Goal: Task Accomplishment & Management: Use online tool/utility

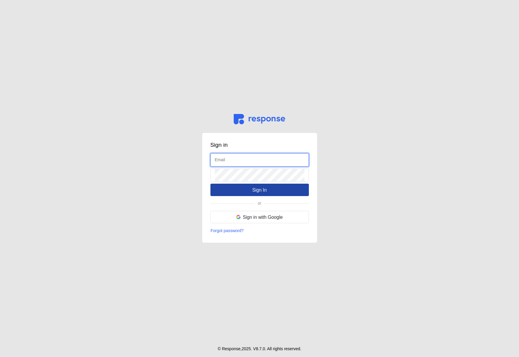
type input "[EMAIL_ADDRESS][DOMAIN_NAME]"
click at [263, 192] on p "Sign In" at bounding box center [260, 189] width 14 height 7
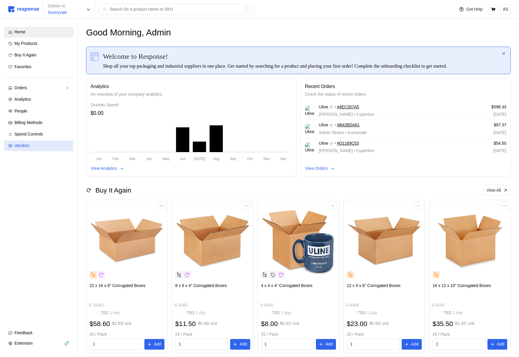
click at [22, 141] on link "Vendors" at bounding box center [38, 145] width 69 height 11
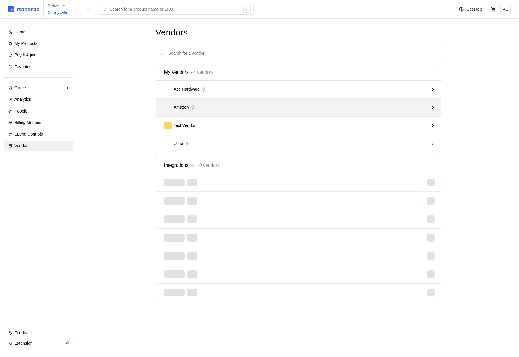
click at [288, 125] on div "T Test Vendor" at bounding box center [296, 125] width 265 height 7
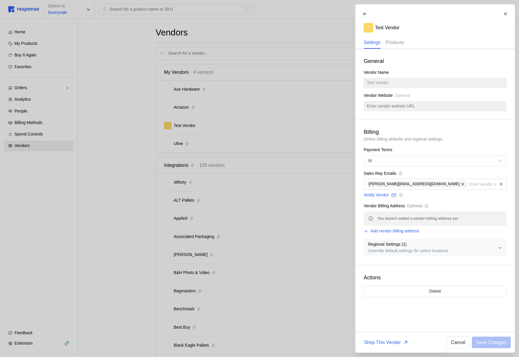
click at [404, 41] on p "Products" at bounding box center [395, 42] width 18 height 7
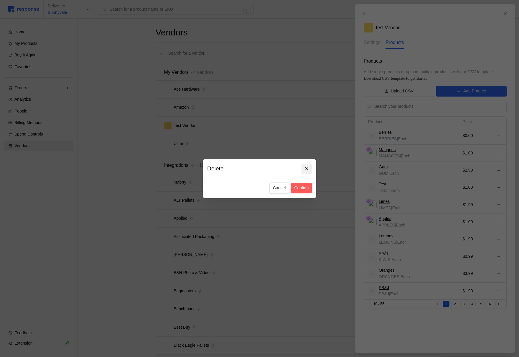
click at [309, 165] on button at bounding box center [307, 168] width 10 height 10
click at [283, 189] on p "Cancel" at bounding box center [279, 188] width 13 height 6
click at [306, 188] on p "Confirm" at bounding box center [301, 188] width 14 height 6
click at [307, 168] on icon at bounding box center [306, 168] width 5 height 5
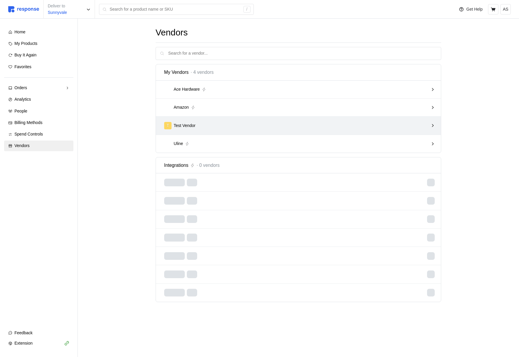
click at [226, 127] on div "T Test Vendor" at bounding box center [296, 125] width 265 height 7
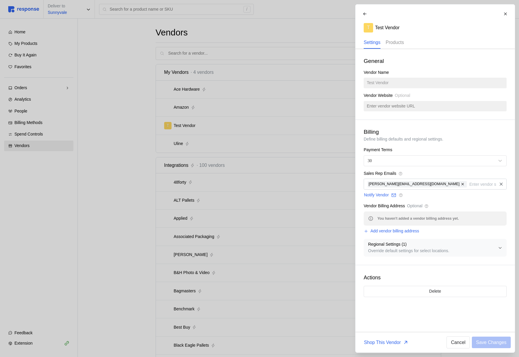
click at [399, 45] on p "Products" at bounding box center [395, 42] width 18 height 7
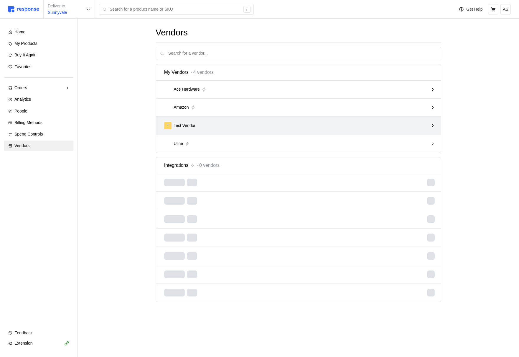
click at [255, 119] on div "T Test Vendor" at bounding box center [299, 126] width 286 height 18
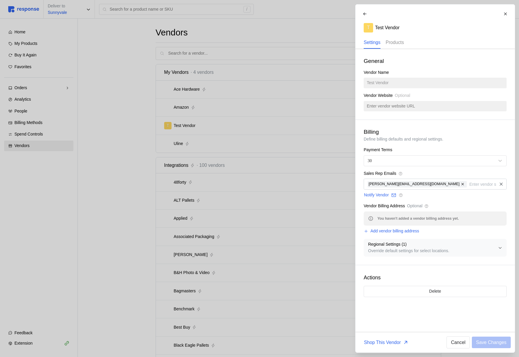
click at [393, 42] on p "Products" at bounding box center [395, 42] width 18 height 7
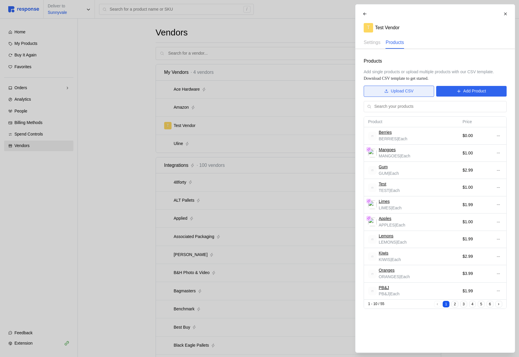
click at [392, 94] on p "Upload CSV" at bounding box center [402, 91] width 23 height 6
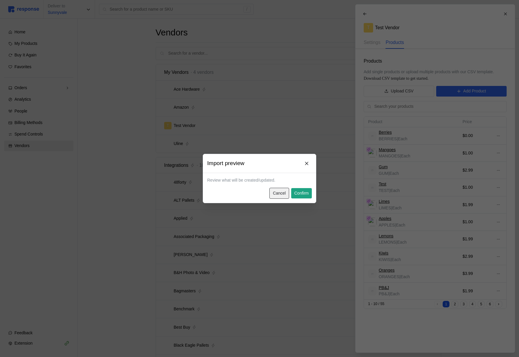
click at [282, 192] on p "Cancel" at bounding box center [279, 193] width 13 height 6
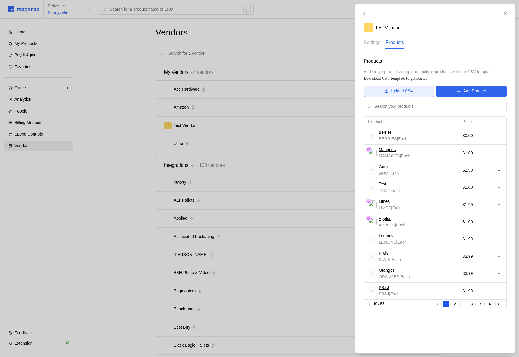
click at [389, 89] on button "Upload CSV" at bounding box center [399, 91] width 71 height 11
click at [411, 93] on p "Upload CSV" at bounding box center [402, 91] width 23 height 6
click at [398, 89] on p "Upload CSV" at bounding box center [402, 91] width 23 height 6
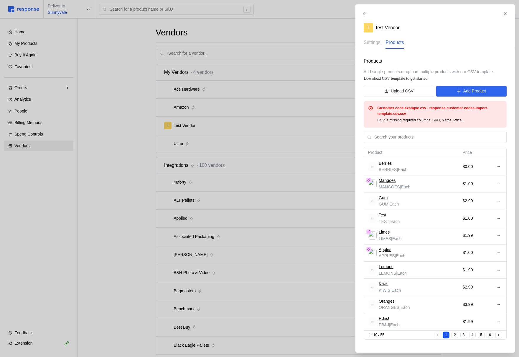
click at [215, 101] on div at bounding box center [259, 178] width 519 height 357
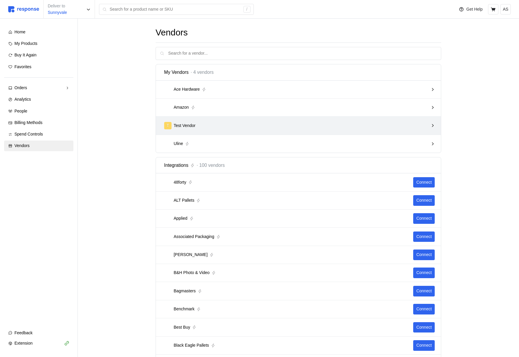
click at [262, 124] on div "T Test Vendor" at bounding box center [296, 125] width 265 height 7
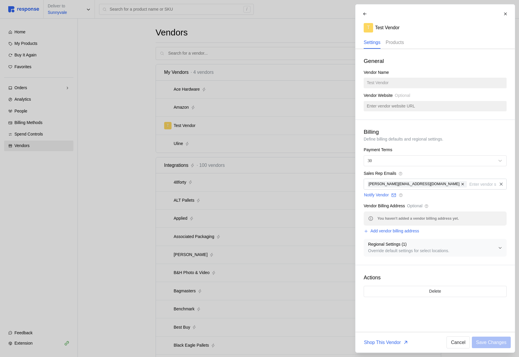
click at [399, 43] on p "Products" at bounding box center [395, 42] width 18 height 7
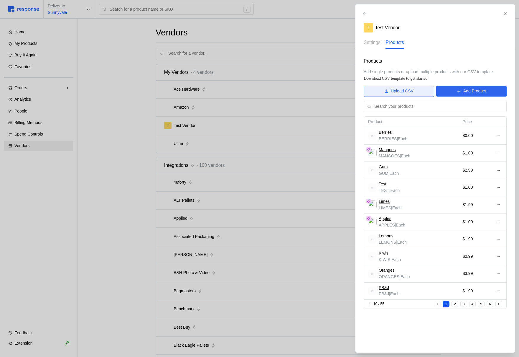
click at [396, 90] on p "Upload CSV" at bounding box center [402, 91] width 23 height 6
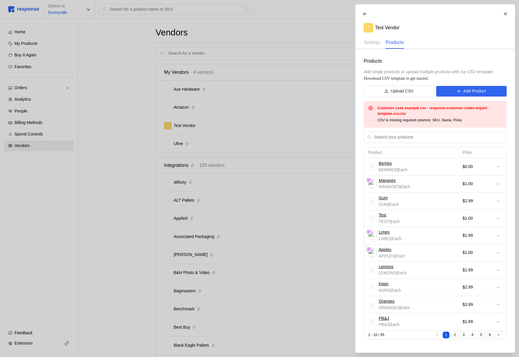
click at [225, 132] on div at bounding box center [259, 178] width 519 height 357
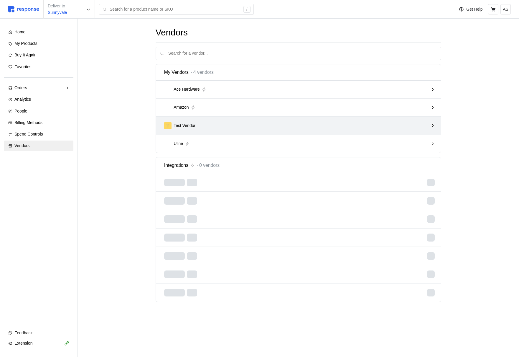
click at [355, 127] on div "T Test Vendor" at bounding box center [296, 125] width 265 height 7
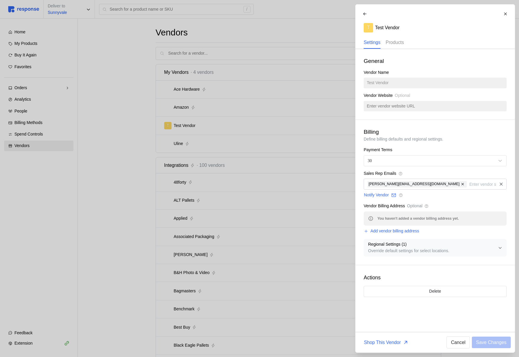
click at [390, 43] on p "Products" at bounding box center [395, 42] width 18 height 7
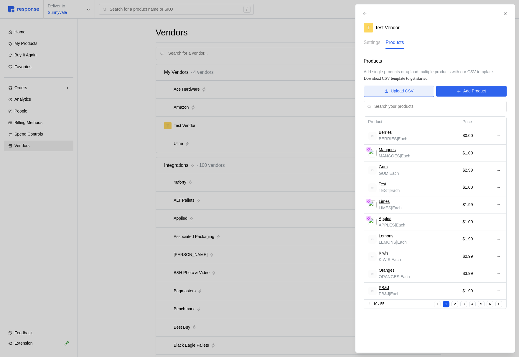
click at [404, 92] on p "Upload CSV" at bounding box center [402, 91] width 23 height 6
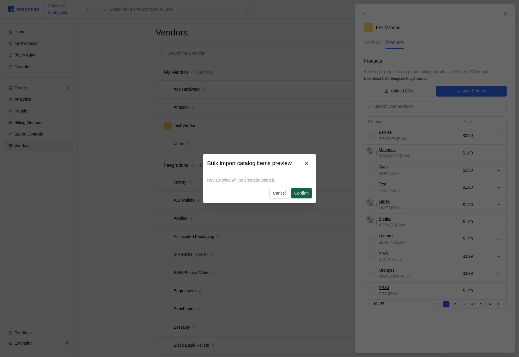
click at [305, 191] on p "Confirm" at bounding box center [301, 193] width 14 height 6
click at [281, 192] on p "Cancel" at bounding box center [279, 193] width 13 height 6
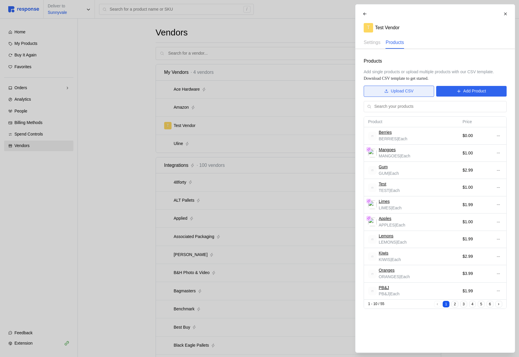
click at [402, 89] on p "Upload CSV" at bounding box center [402, 91] width 23 height 6
click at [415, 93] on button "Upload CSV" at bounding box center [399, 91] width 71 height 11
click at [386, 93] on icon at bounding box center [387, 91] width 4 height 4
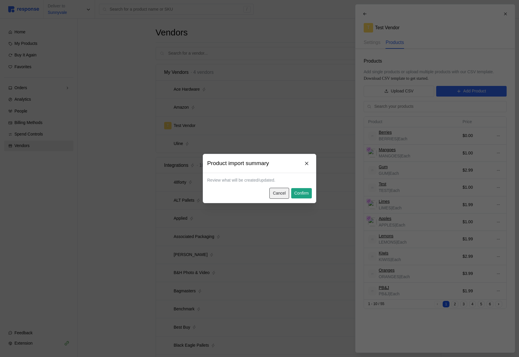
click at [285, 194] on button "Cancel" at bounding box center [280, 193] width 20 height 11
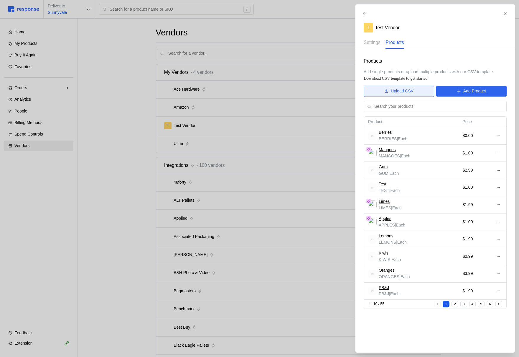
click at [400, 88] on button "Upload CSV" at bounding box center [399, 91] width 71 height 11
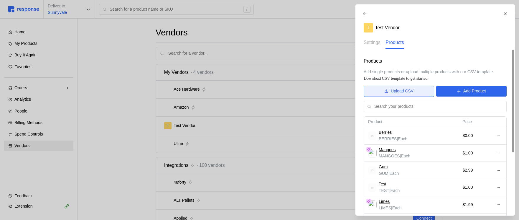
click at [407, 89] on p "Upload CSV" at bounding box center [402, 91] width 23 height 6
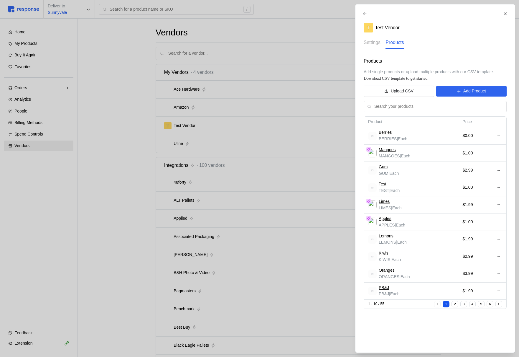
click at [393, 97] on div "Products Add single products or upload multiple products with our CSV template.…" at bounding box center [436, 183] width 160 height 268
click at [394, 90] on p "Upload CSV" at bounding box center [402, 91] width 23 height 6
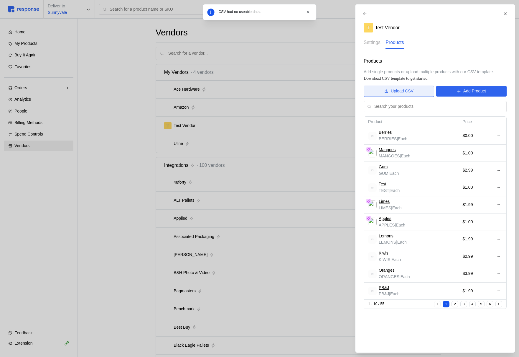
click at [409, 91] on p "Upload CSV" at bounding box center [402, 91] width 23 height 6
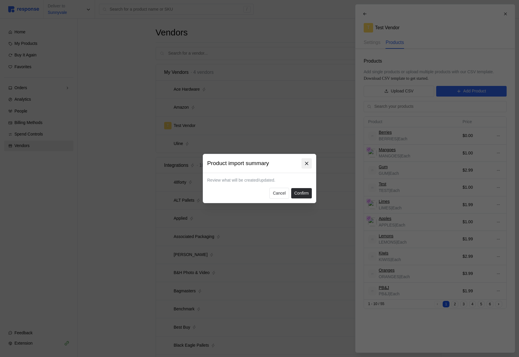
click at [306, 161] on icon at bounding box center [306, 163] width 5 height 5
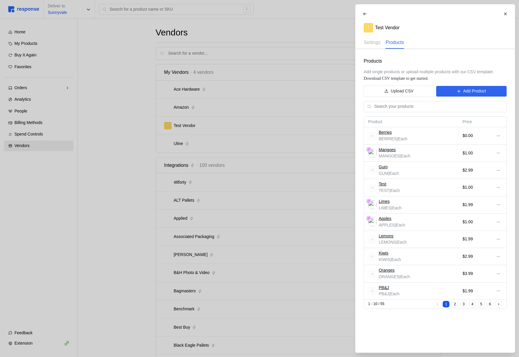
click at [307, 161] on div at bounding box center [259, 178] width 519 height 357
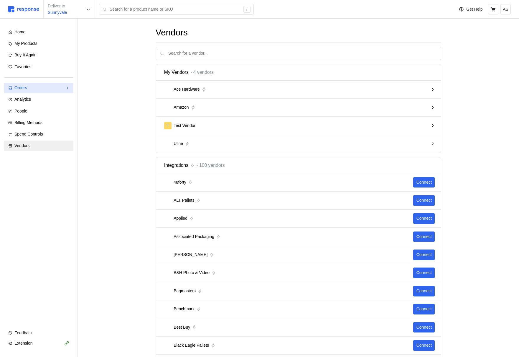
click at [37, 88] on div "Orders" at bounding box center [38, 88] width 49 height 6
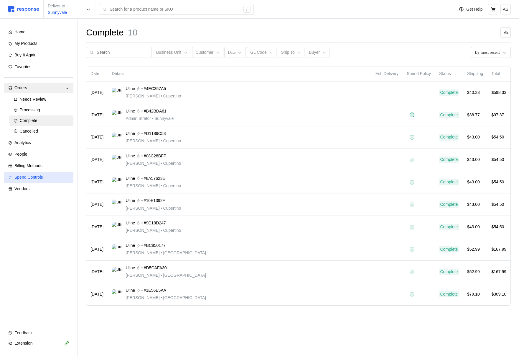
click at [40, 175] on span "Spend Controls" at bounding box center [28, 177] width 29 height 5
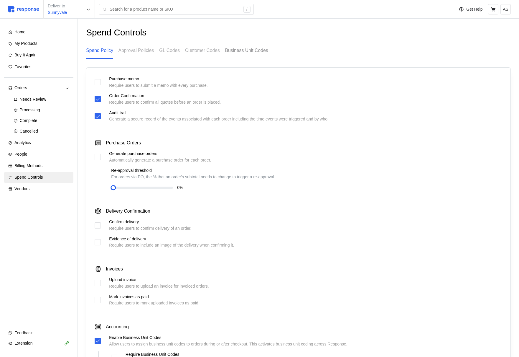
click at [251, 51] on p "Business Unit Codes" at bounding box center [246, 50] width 43 height 7
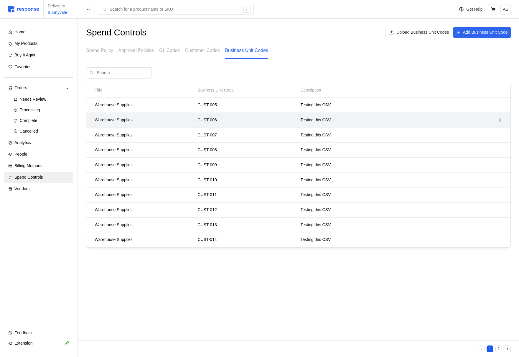
click at [450, 117] on div "Testing this CSV" at bounding box center [376, 120] width 155 height 11
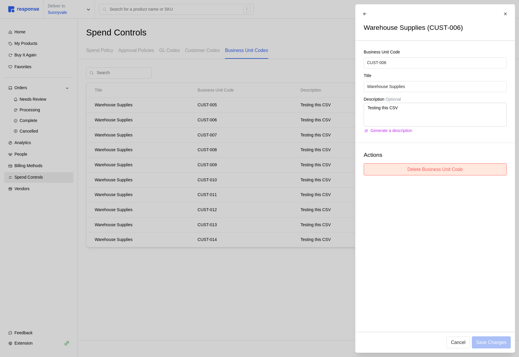
click at [422, 170] on p "Delete Business Unit Code" at bounding box center [435, 168] width 55 height 7
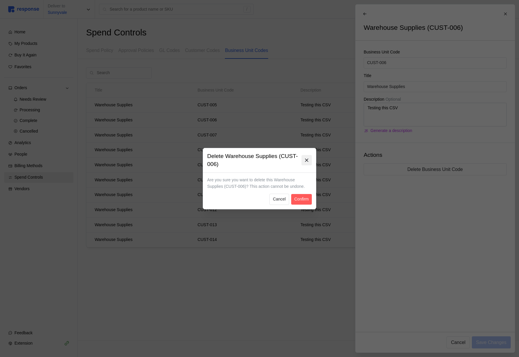
click at [307, 158] on icon at bounding box center [306, 160] width 5 height 5
type textarea "x"
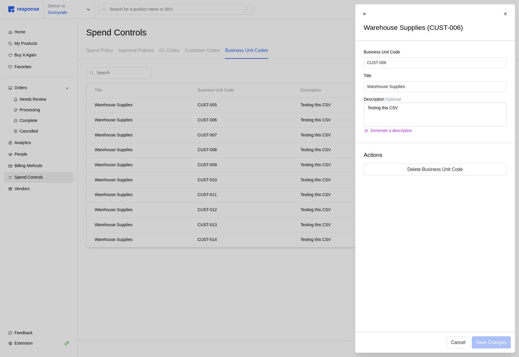
click at [35, 182] on div at bounding box center [259, 178] width 519 height 357
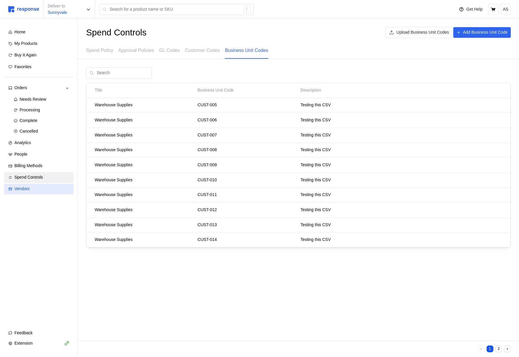
click at [37, 188] on div "Vendors" at bounding box center [41, 189] width 55 height 6
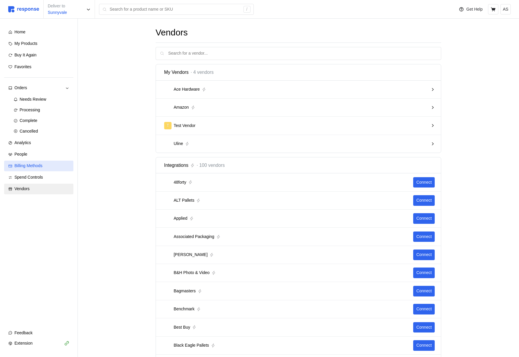
click at [48, 169] on div "Billing Methods" at bounding box center [41, 166] width 55 height 6
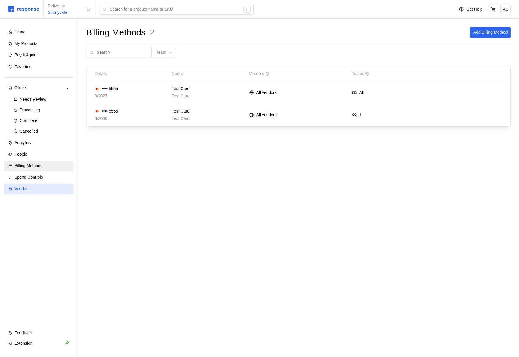
click at [37, 190] on div "Vendors" at bounding box center [41, 189] width 55 height 6
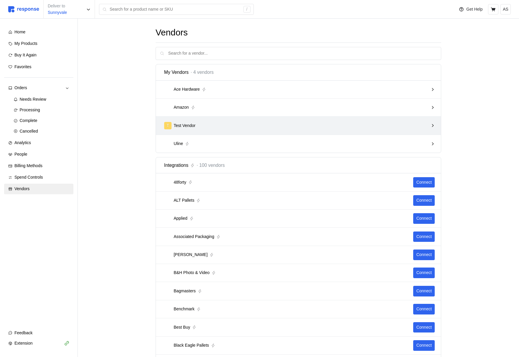
click at [322, 127] on div "T Test Vendor" at bounding box center [296, 125] width 265 height 7
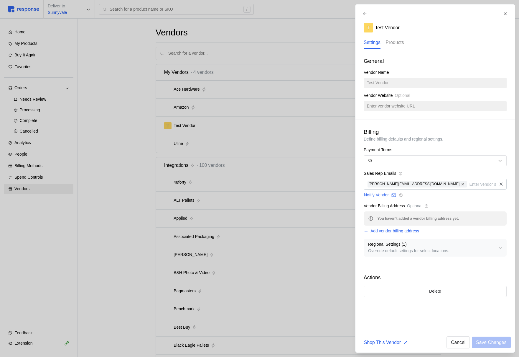
click at [394, 43] on p "Products" at bounding box center [395, 42] width 18 height 7
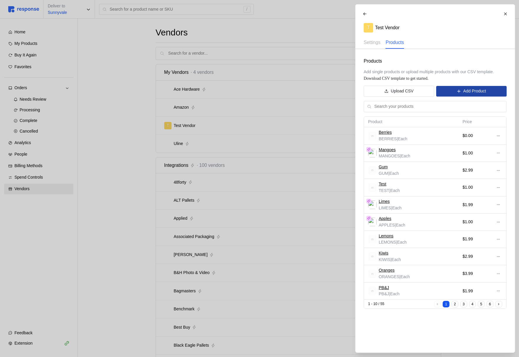
click at [451, 92] on button "Add Product" at bounding box center [472, 91] width 70 height 11
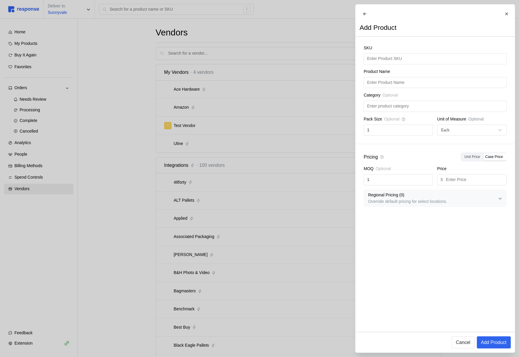
click at [299, 199] on div at bounding box center [259, 178] width 519 height 357
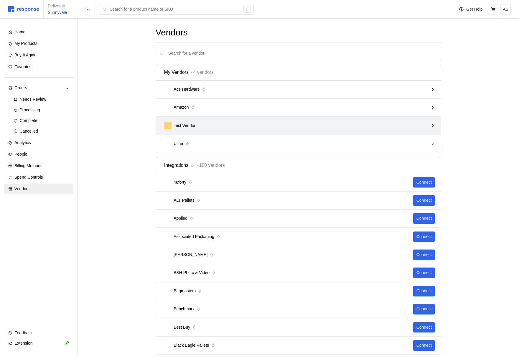
click at [370, 123] on div "T Test Vendor" at bounding box center [296, 125] width 265 height 7
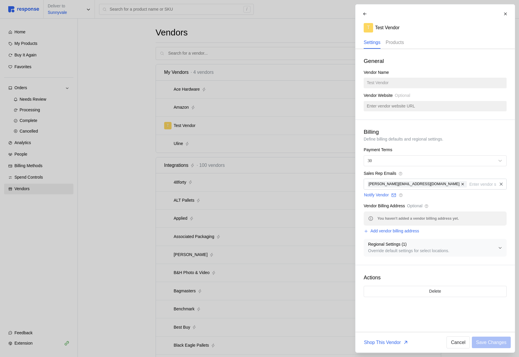
click at [391, 44] on p "Products" at bounding box center [395, 42] width 18 height 7
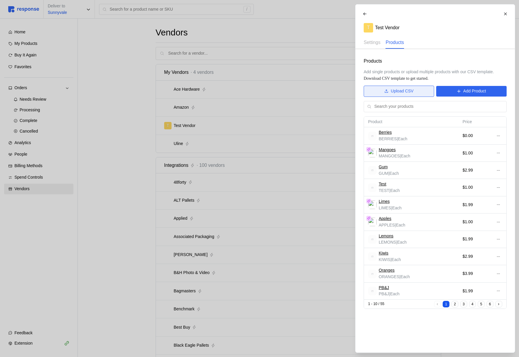
click at [376, 94] on button "Upload CSV" at bounding box center [399, 91] width 71 height 11
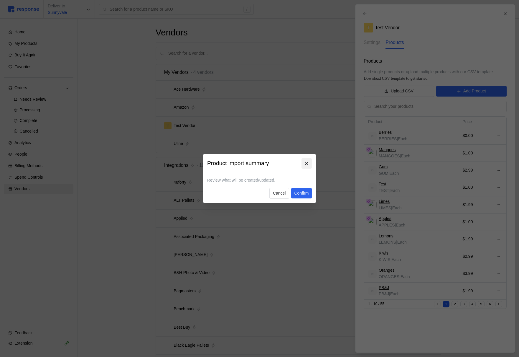
click at [306, 164] on icon at bounding box center [306, 163] width 5 height 5
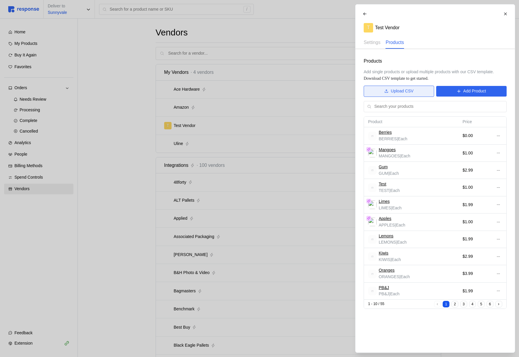
click at [403, 90] on p "Upload CSV" at bounding box center [402, 91] width 23 height 6
click at [191, 112] on div at bounding box center [259, 178] width 519 height 357
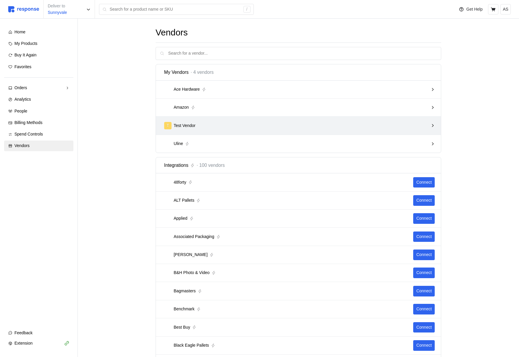
click at [232, 125] on div "T Test Vendor" at bounding box center [296, 125] width 265 height 7
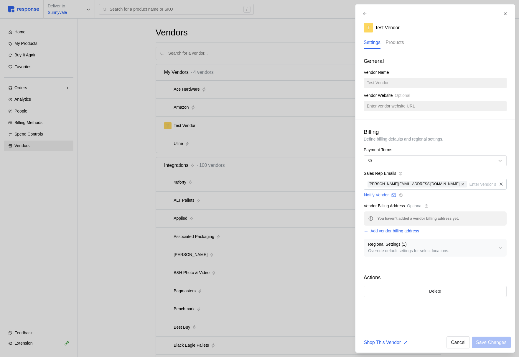
click at [395, 42] on p "Products" at bounding box center [395, 42] width 18 height 7
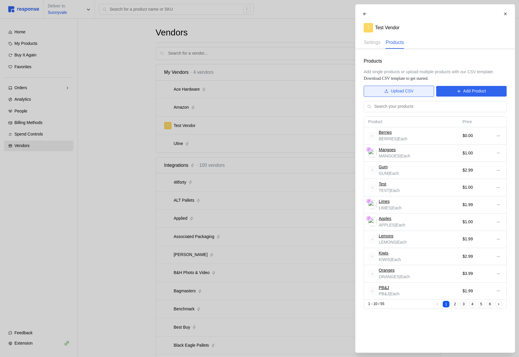
click at [402, 94] on p "Upload CSV" at bounding box center [402, 91] width 23 height 6
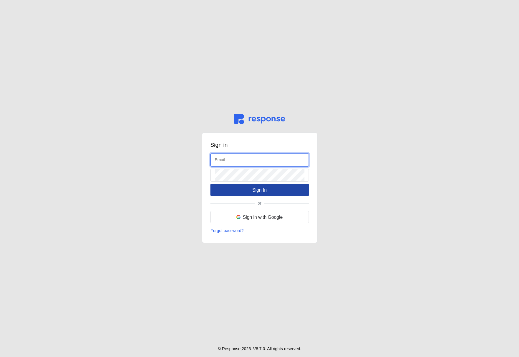
type input "[EMAIL_ADDRESS][DOMAIN_NAME]"
click at [243, 194] on button "Sign In" at bounding box center [260, 189] width 99 height 12
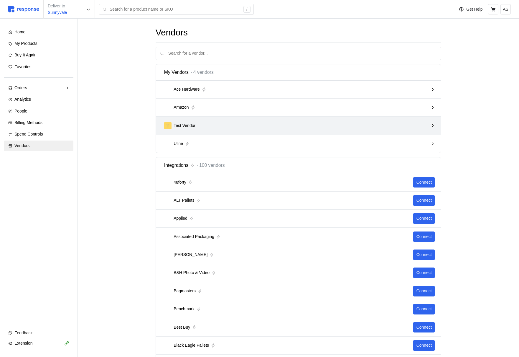
click at [266, 124] on div "T Test Vendor" at bounding box center [296, 125] width 265 height 7
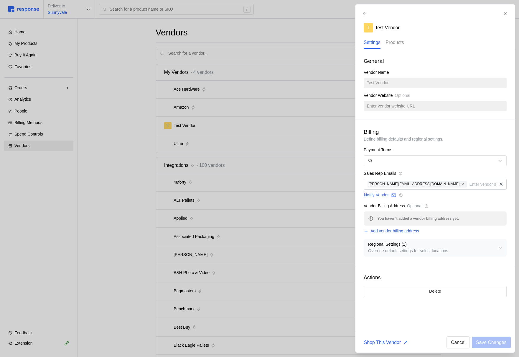
click at [393, 42] on p "Products" at bounding box center [395, 42] width 18 height 7
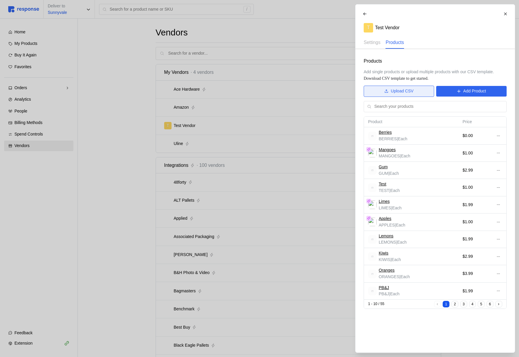
click at [395, 92] on p "Upload CSV" at bounding box center [402, 91] width 23 height 6
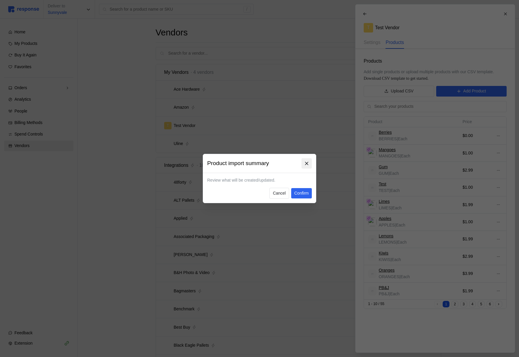
click at [309, 162] on icon at bounding box center [306, 163] width 5 height 5
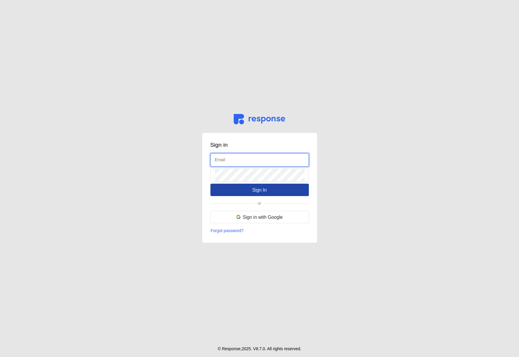
type input "admin@tryresponse.com"
click at [256, 187] on p "Sign In" at bounding box center [260, 189] width 14 height 7
click at [281, 191] on button "Sign In" at bounding box center [260, 189] width 99 height 12
type input "[EMAIL_ADDRESS][DOMAIN_NAME]"
click at [254, 190] on p "Sign In" at bounding box center [260, 189] width 14 height 7
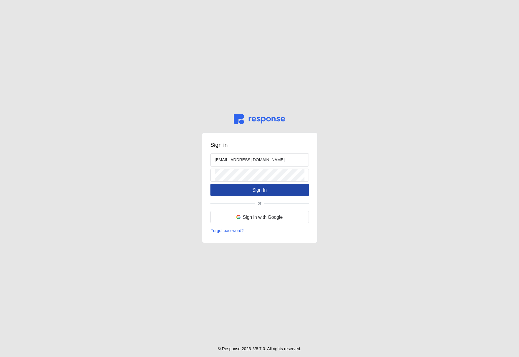
click at [263, 187] on p "Sign In" at bounding box center [260, 189] width 14 height 7
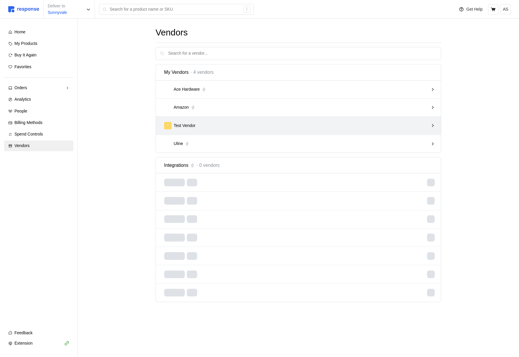
click at [237, 130] on div "T Test Vendor" at bounding box center [296, 126] width 269 height 12
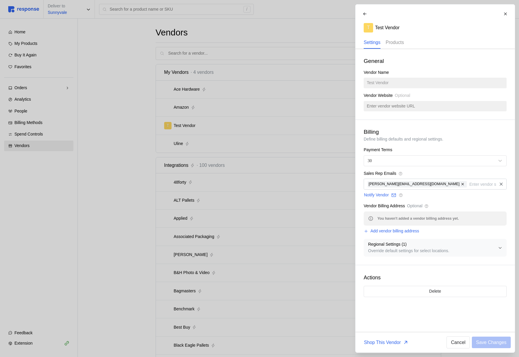
click at [401, 40] on p "Products" at bounding box center [395, 42] width 18 height 7
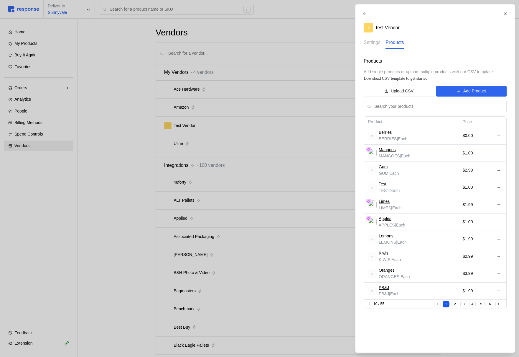
click at [391, 99] on div "Products Add single products or upload multiple products with our CSV template.…" at bounding box center [436, 183] width 160 height 268
click at [391, 94] on p "Upload CSV" at bounding box center [402, 91] width 23 height 6
